Goal: Task Accomplishment & Management: Use online tool/utility

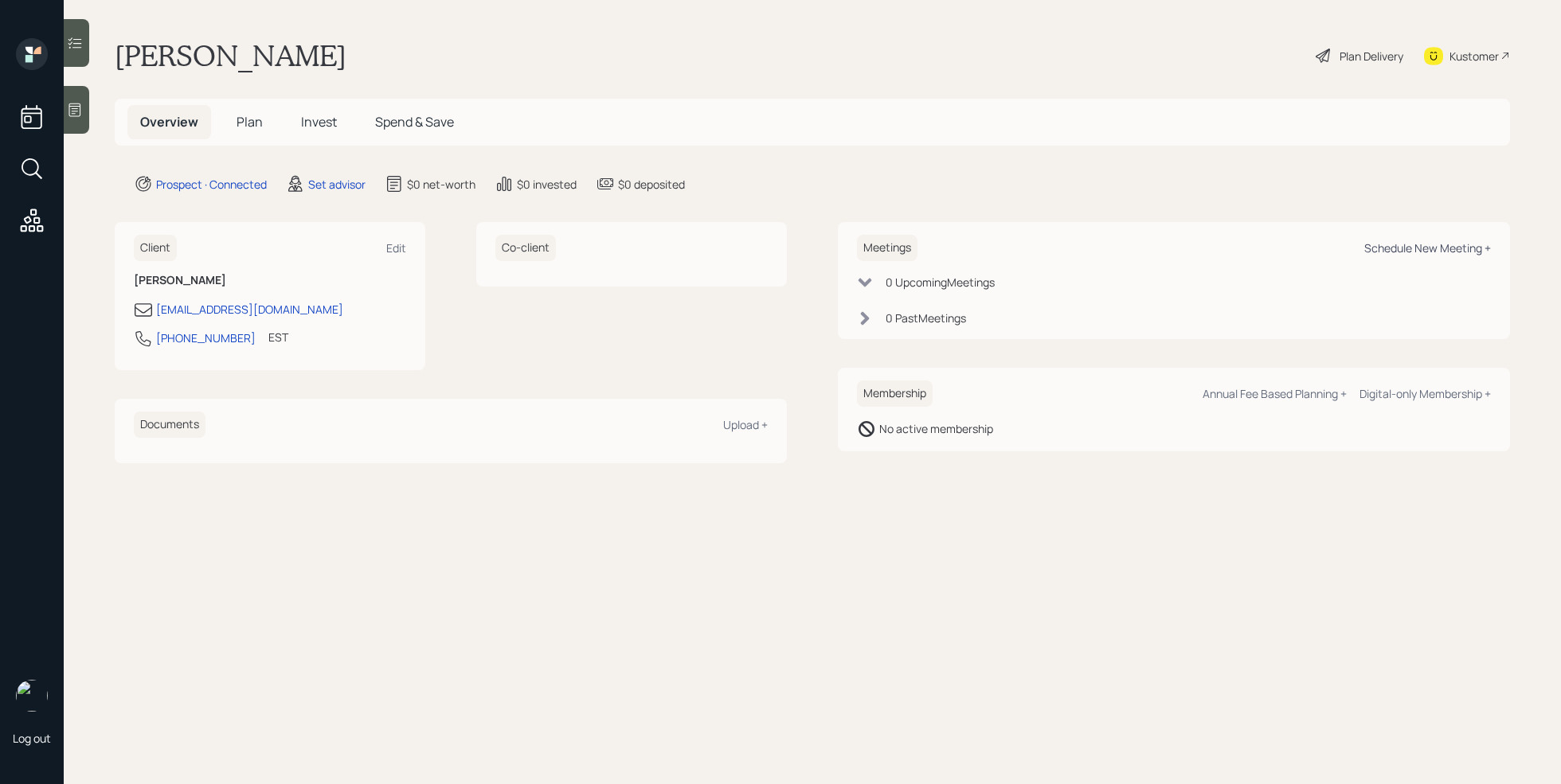
click at [1395, 253] on div "Schedule New Meeting +" at bounding box center [1427, 248] width 126 height 15
select select "round-robin"
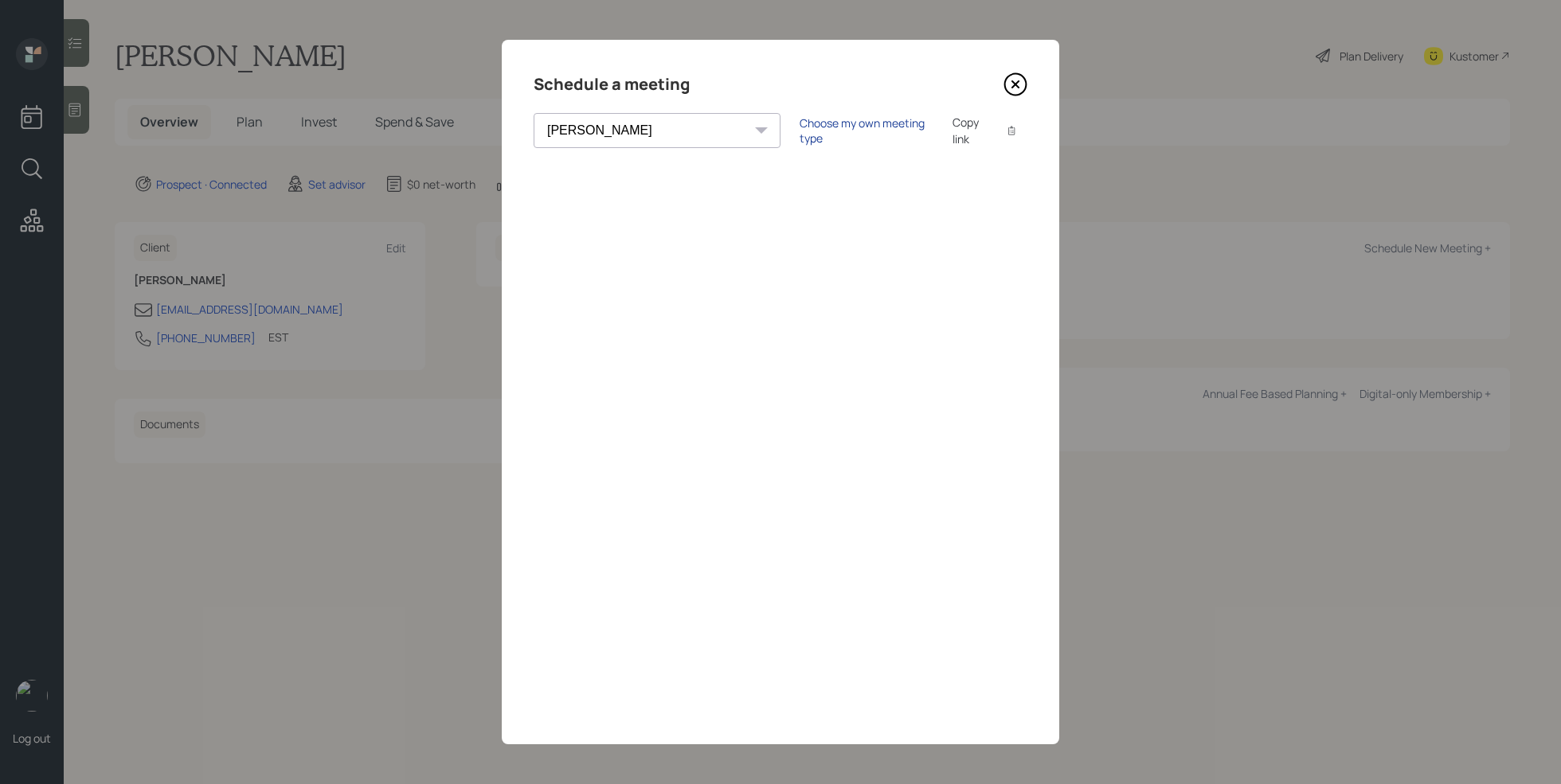
click at [799, 135] on div "Choose my own meeting type" at bounding box center [866, 130] width 134 height 30
